Goal: Transaction & Acquisition: Purchase product/service

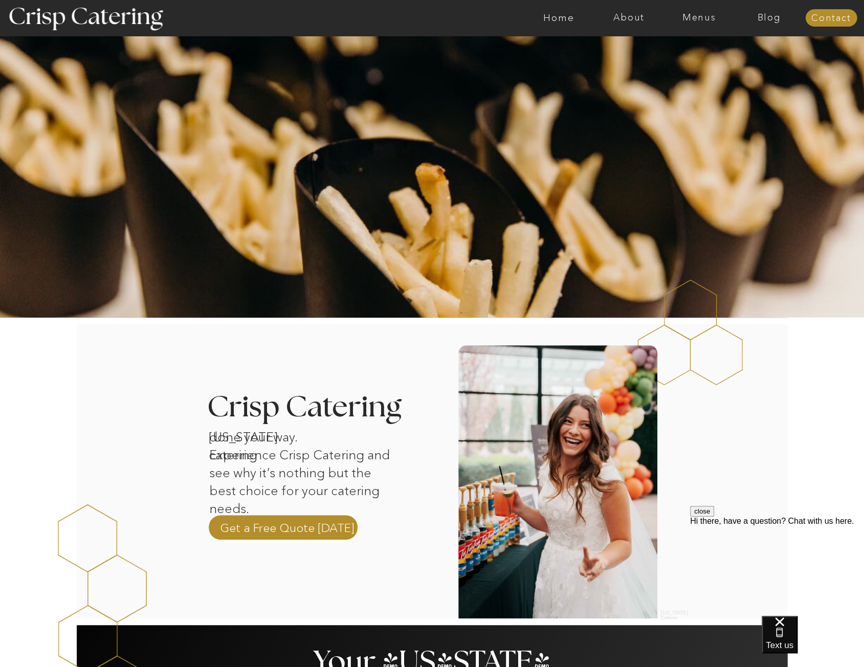
click at [684, 13] on nav "Menus" at bounding box center [699, 18] width 70 height 10
click at [686, 45] on nav "Summer (Mar-Aug)" at bounding box center [703, 46] width 92 height 10
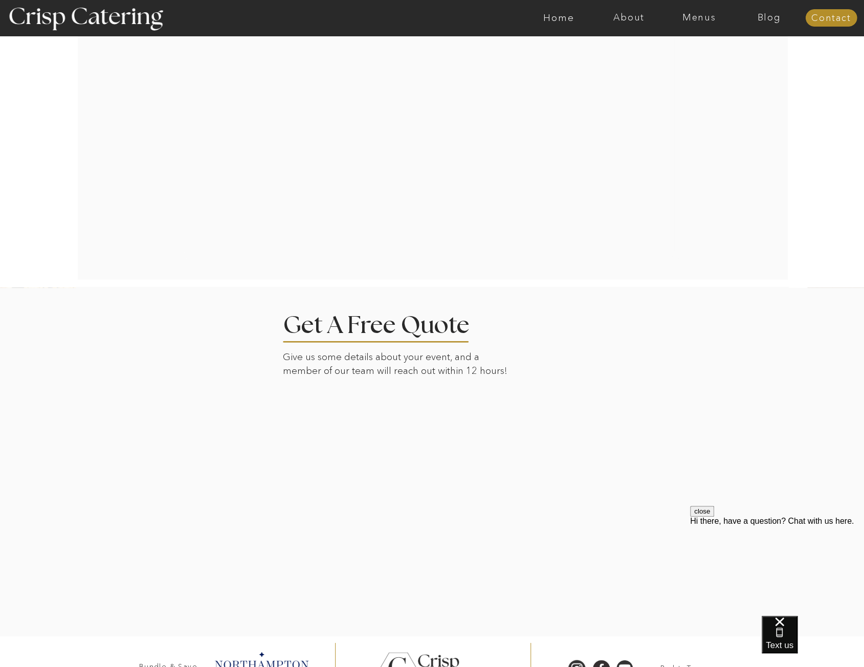
scroll to position [1843, 0]
